Goal: Task Accomplishment & Management: Use online tool/utility

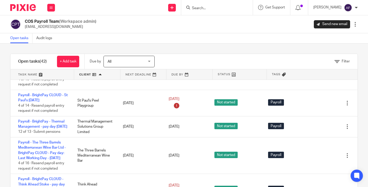
scroll to position [919, 0]
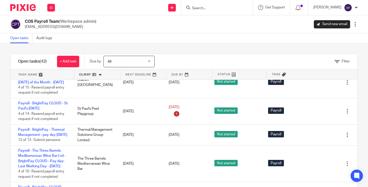
click at [44, 53] on link "Payroll - Square 4 Services Ltd - BrightPay CLOUD - Pay day: Last Working Day -…" at bounding box center [43, 46] width 50 height 14
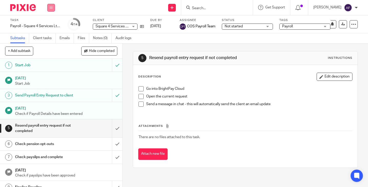
click at [52, 7] on icon at bounding box center [51, 7] width 3 height 3
click at [51, 22] on link "Work" at bounding box center [48, 24] width 9 height 4
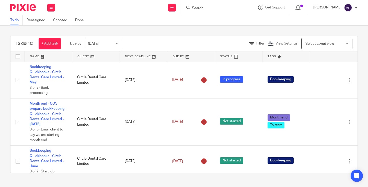
click at [206, 37] on div "To do (10) + Add task Due by Today Today Today Tomorrow This week Next week Thi…" at bounding box center [183, 43] width 347 height 15
click at [215, 10] on input "Search" at bounding box center [214, 8] width 46 height 5
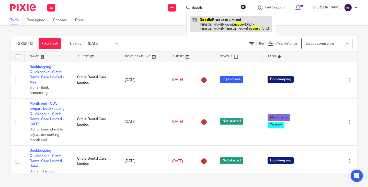
type input "doodle"
click at [226, 21] on link at bounding box center [230, 24] width 81 height 16
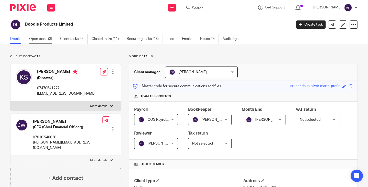
click at [36, 34] on link "Open tasks (3)" at bounding box center [42, 39] width 27 height 10
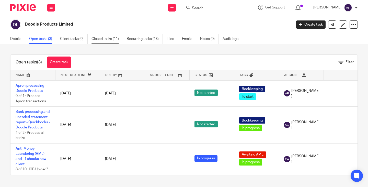
click at [103, 40] on link "Closed tasks (11)" at bounding box center [106, 39] width 31 height 10
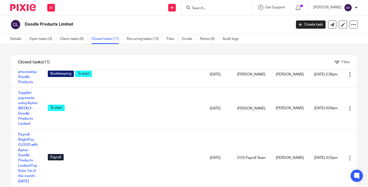
scroll to position [77, 0]
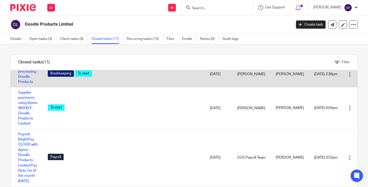
click at [128, 78] on div "Bookkeeping To start" at bounding box center [124, 74] width 152 height 8
click at [19, 83] on link "Apron processing - Doodle Products" at bounding box center [28, 73] width 20 height 19
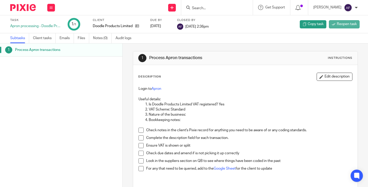
click at [337, 27] on span "Reopen task" at bounding box center [347, 23] width 20 height 5
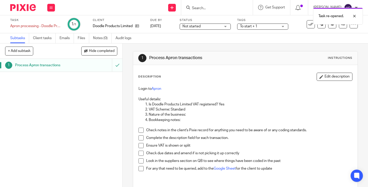
click at [254, 80] on div "Description Edit description" at bounding box center [245, 77] width 214 height 8
click at [112, 65] on input "submit" at bounding box center [61, 65] width 122 height 13
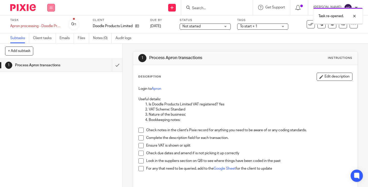
click at [51, 9] on icon at bounding box center [51, 7] width 3 height 3
click at [52, 24] on link "Work" at bounding box center [48, 24] width 9 height 4
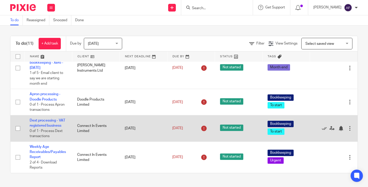
scroll to position [286, 0]
drag, startPoint x: 47, startPoint y: 121, endPoint x: 41, endPoint y: 121, distance: 6.4
click at [41, 121] on link "Dext processing - VAT registered business" at bounding box center [47, 122] width 35 height 9
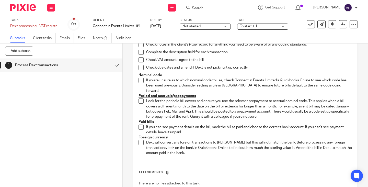
scroll to position [102, 0]
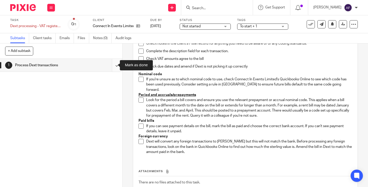
click at [113, 67] on input "submit" at bounding box center [61, 65] width 122 height 13
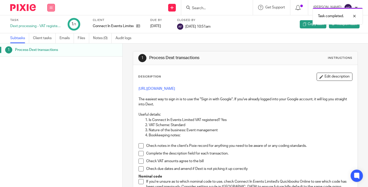
click at [51, 8] on icon at bounding box center [51, 7] width 3 height 3
click at [47, 25] on link "Work" at bounding box center [48, 24] width 9 height 4
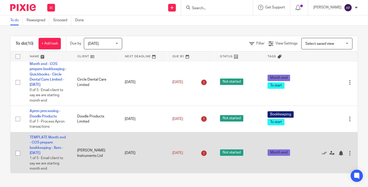
scroll to position [255, 0]
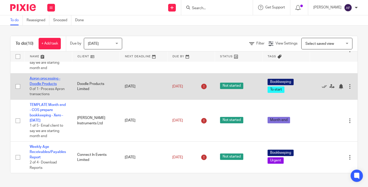
click at [48, 82] on link "Apron processing - Doodle Products" at bounding box center [45, 81] width 31 height 9
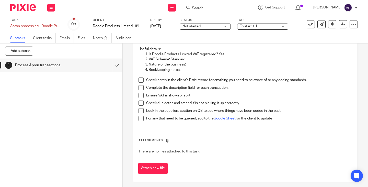
scroll to position [53, 0]
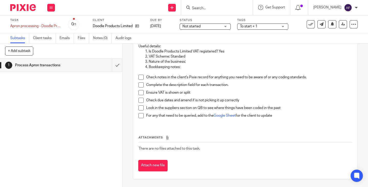
click at [256, 100] on p "Check due dates and amend if is not picking it up correctly" at bounding box center [249, 100] width 206 height 5
click at [262, 97] on div "Ensure VAT is shown or split" at bounding box center [249, 94] width 206 height 8
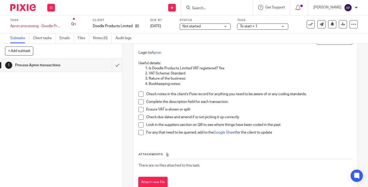
scroll to position [27, 0]
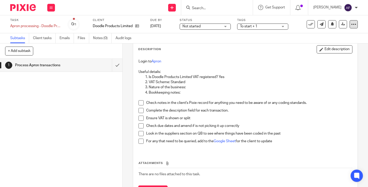
click at [351, 25] on icon at bounding box center [353, 24] width 5 height 5
click at [336, 38] on span "See template in use" at bounding box center [333, 37] width 32 height 4
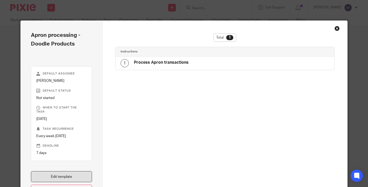
click at [71, 175] on link "Edit template" at bounding box center [61, 176] width 61 height 11
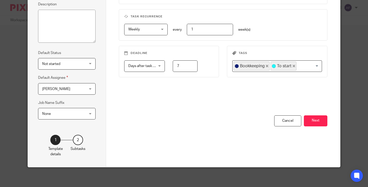
scroll to position [74, 0]
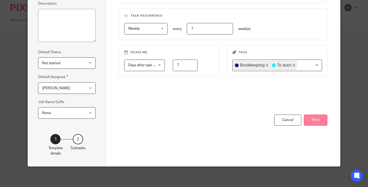
click at [324, 115] on button "Next" at bounding box center [315, 119] width 23 height 11
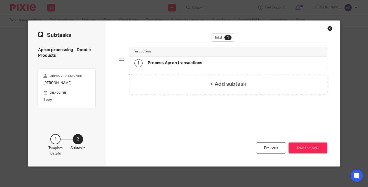
click at [214, 63] on div "1 Process Apron transactions" at bounding box center [228, 62] width 198 height 13
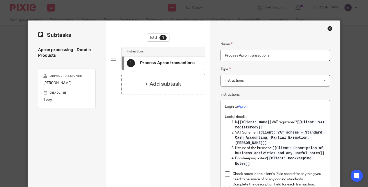
scroll to position [102, 0]
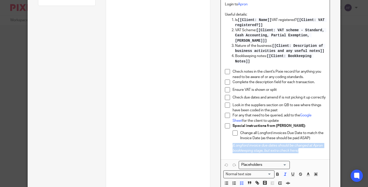
drag, startPoint x: 299, startPoint y: 148, endPoint x: 223, endPoint y: 141, distance: 76.4
click at [225, 141] on li "Special instructions from Kabir: Change all Longford invoices Due Date to match…" at bounding box center [275, 138] width 101 height 30
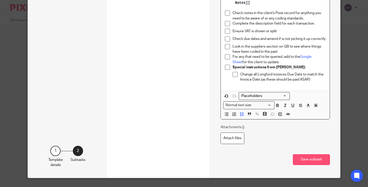
scroll to position [170, 0]
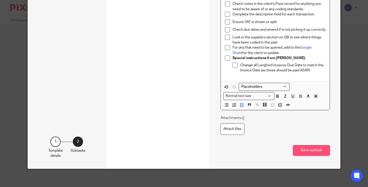
click at [304, 152] on button "Save subtask" at bounding box center [311, 150] width 37 height 11
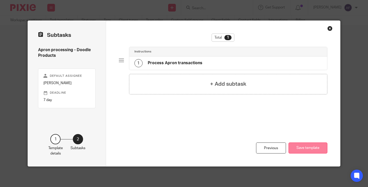
click at [301, 149] on button "Save template" at bounding box center [307, 147] width 39 height 11
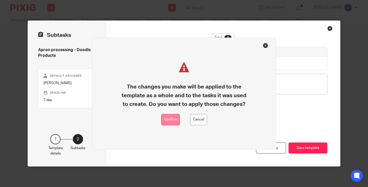
click at [173, 121] on button "Confirm" at bounding box center [170, 119] width 19 height 11
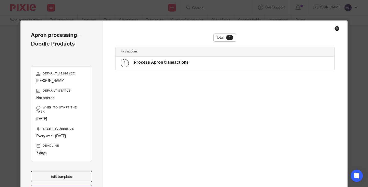
click at [336, 28] on div "Close this dialog window" at bounding box center [336, 28] width 5 height 5
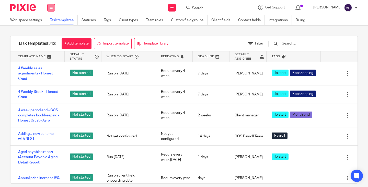
click at [53, 5] on button at bounding box center [51, 8] width 8 height 8
click at [53, 25] on li "Work" at bounding box center [51, 23] width 14 height 7
click at [49, 24] on link "Work" at bounding box center [48, 24] width 8 height 4
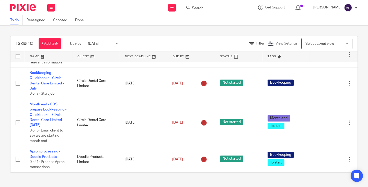
scroll to position [204, 0]
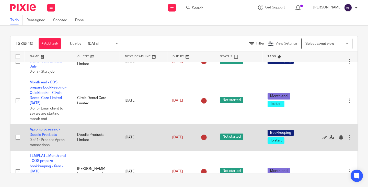
click at [46, 133] on link "Apron processing - Doodle Products" at bounding box center [45, 131] width 31 height 9
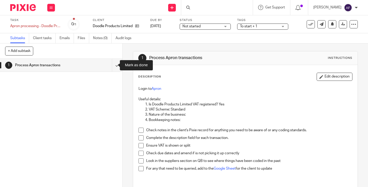
click at [111, 64] on input "submit" at bounding box center [61, 65] width 122 height 13
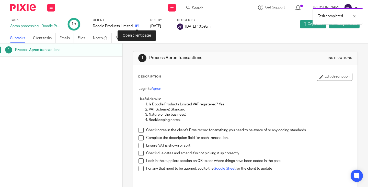
click at [138, 27] on icon at bounding box center [137, 26] width 4 height 4
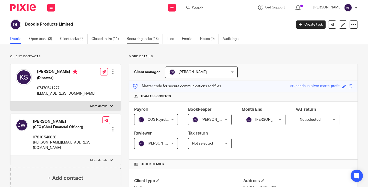
click at [133, 37] on link "Recurring tasks (13)" at bounding box center [145, 39] width 36 height 10
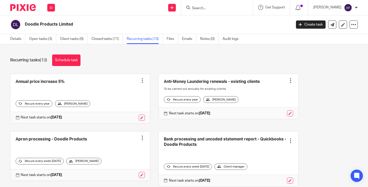
click at [357, 89] on div "Recurring tasks (13) Schedule task Annual price increase 5% Create task Clone t…" at bounding box center [184, 115] width 368 height 142
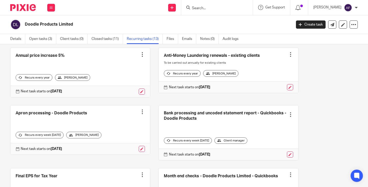
scroll to position [51, 0]
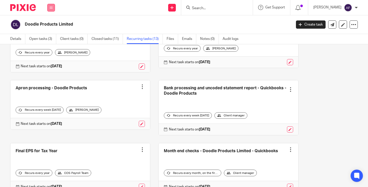
click at [50, 9] on button at bounding box center [51, 8] width 8 height 8
